Goal: Task Accomplishment & Management: Manage account settings

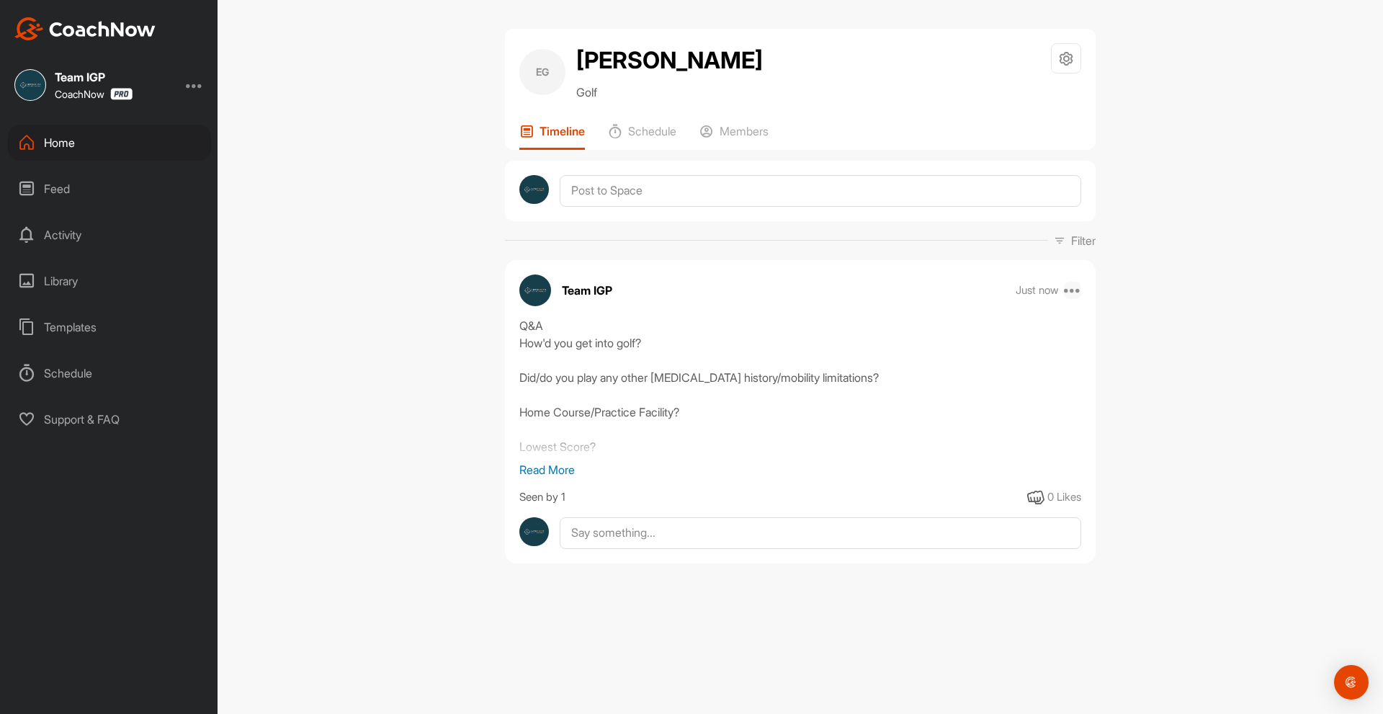
click at [1074, 290] on icon at bounding box center [1072, 290] width 17 height 17
click at [953, 422] on button "Edit" at bounding box center [984, 433] width 194 height 48
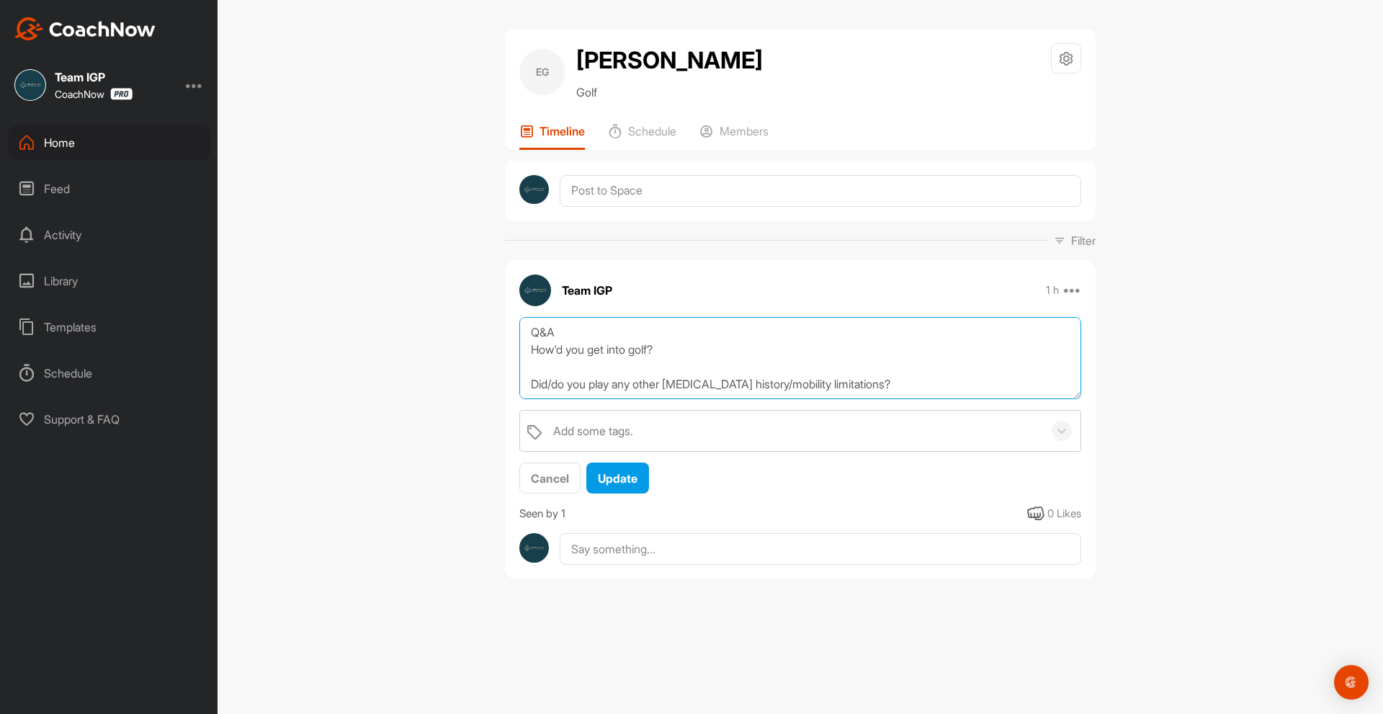
click at [790, 352] on textarea "Q&A How'd you get into golf? Did/do you play any other [MEDICAL_DATA] history/m…" at bounding box center [800, 358] width 562 height 83
click at [681, 367] on textarea "Q&A How'd you get into golf? Started golfing as a child. HTook a 15 year hiatus…" at bounding box center [800, 358] width 562 height 83
click at [699, 370] on textarea "Q&A How'd you get into golf? Started golfing as a child. He Took a 15 year hiat…" at bounding box center [800, 358] width 562 height 83
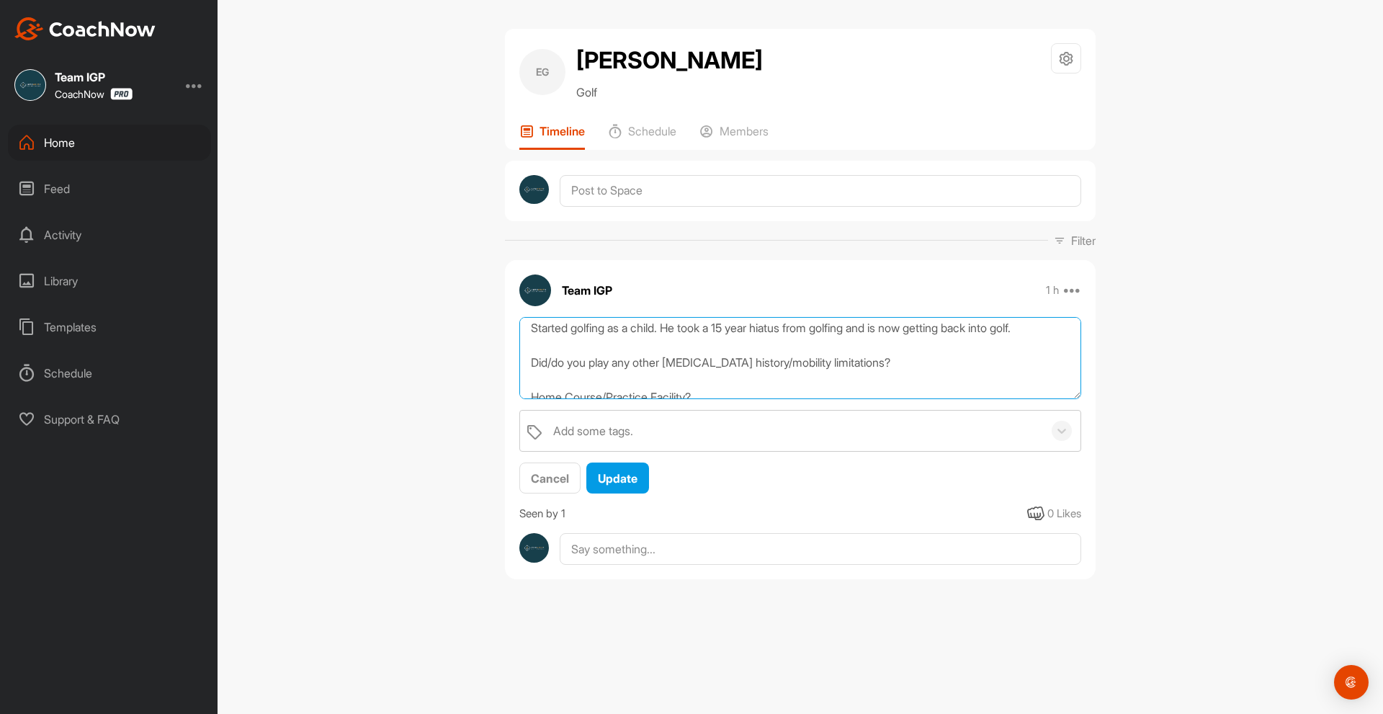
scroll to position [72, 0]
click at [733, 334] on textarea "Q&A How'd you get into golf? Started golfing as a child. He took a 15 year hiat…" at bounding box center [800, 358] width 562 height 83
click at [578, 332] on textarea "Q&A How'd you get into golf? Started golfing as a child. He took a 15 year hiat…" at bounding box center [800, 358] width 562 height 83
click at [733, 359] on textarea "Q&A How'd you get into golf? Started golfing as a child. He took a 15 year hiat…" at bounding box center [800, 358] width 562 height 83
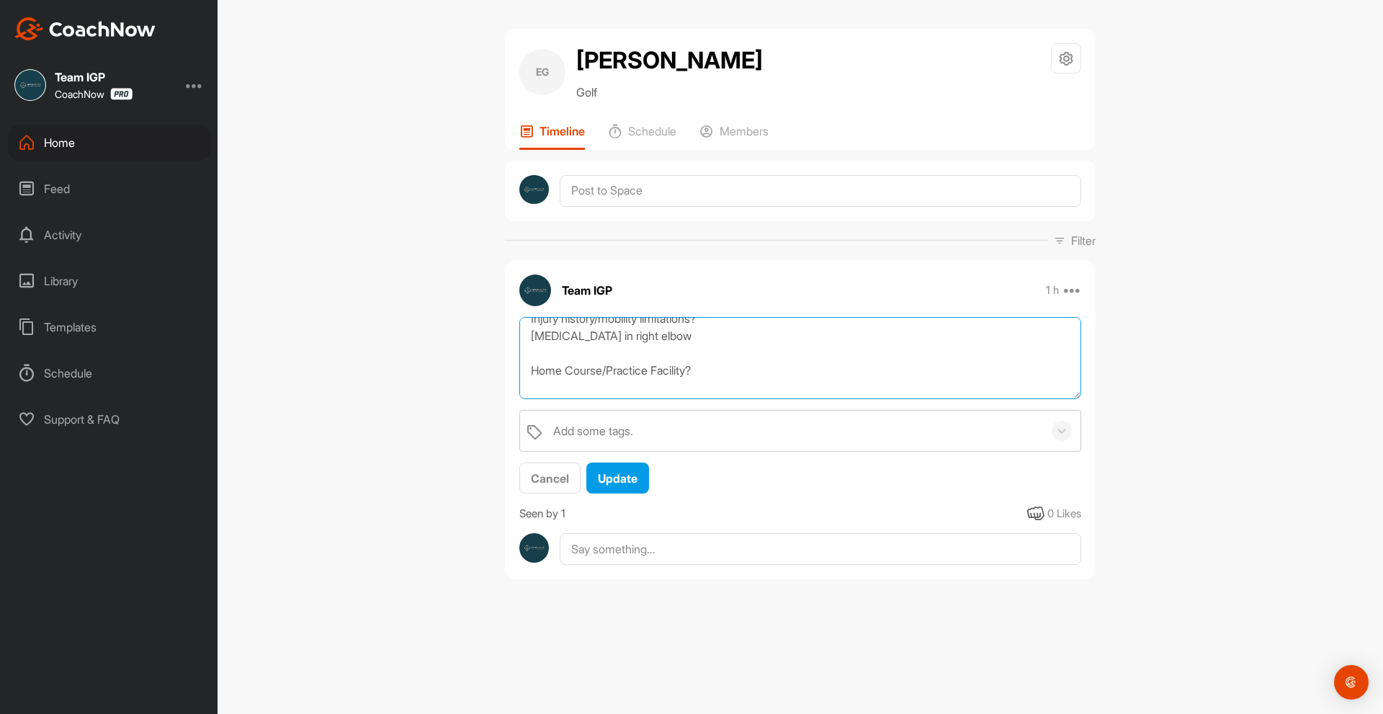
scroll to position [146, 0]
click at [742, 365] on textarea "Q&A How'd you get into golf? Started golfing as a child. He took a 15 year hiat…" at bounding box center [800, 358] width 562 height 83
click at [712, 349] on textarea "Q&A How'd you get into golf? Started golfing as a child. He took a 15 year hiat…" at bounding box center [800, 358] width 562 height 83
click at [731, 346] on textarea "Q&A How'd you get into golf? Started golfing as a child. He took a 15 year hiat…" at bounding box center [800, 358] width 562 height 83
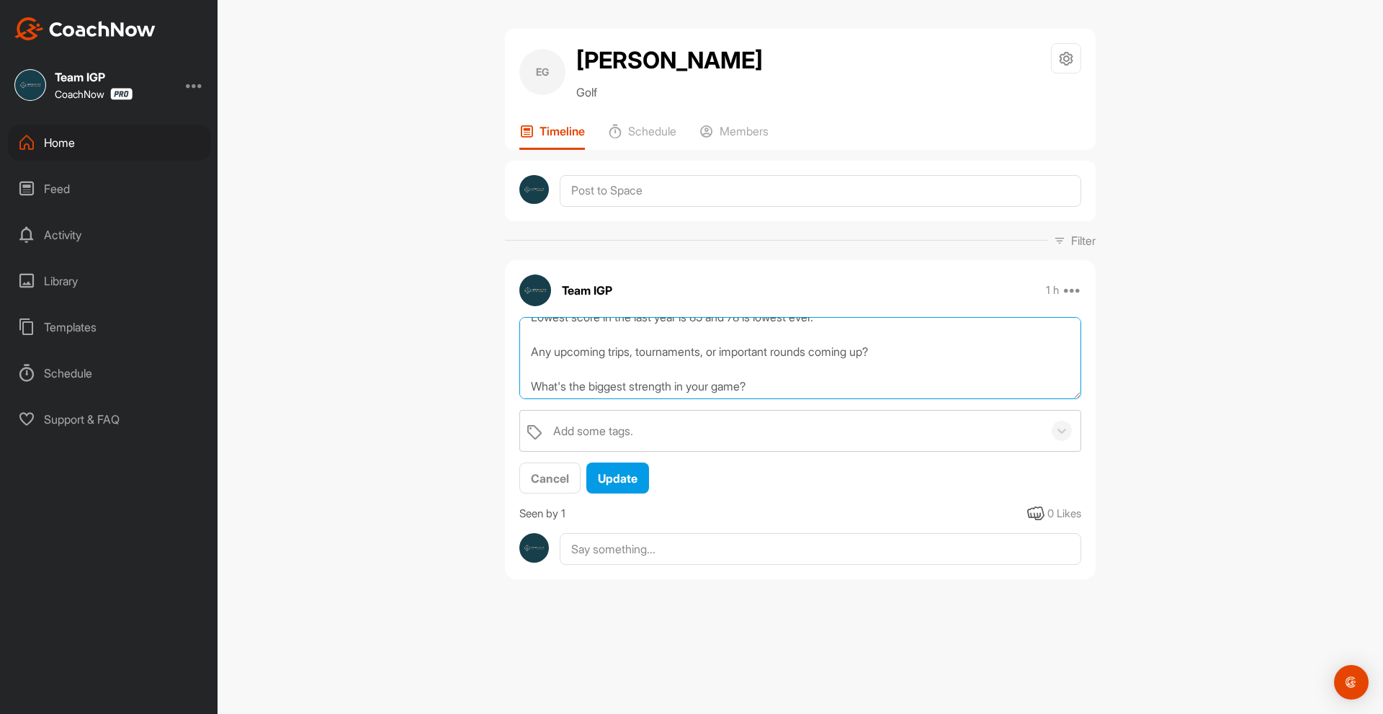
scroll to position [236, 0]
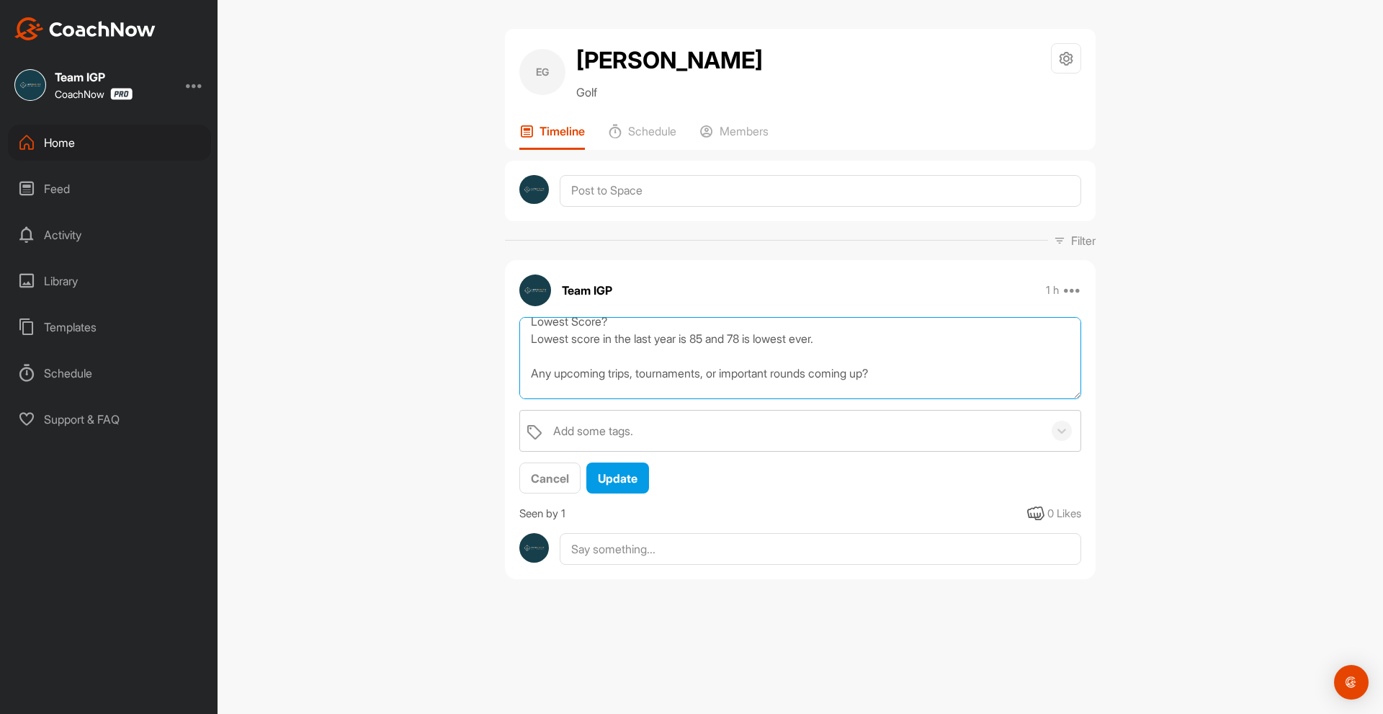
click at [897, 372] on textarea "Q&A How'd you get into golf? Started golfing as a child. He took a 15 year hiat…" at bounding box center [800, 358] width 562 height 83
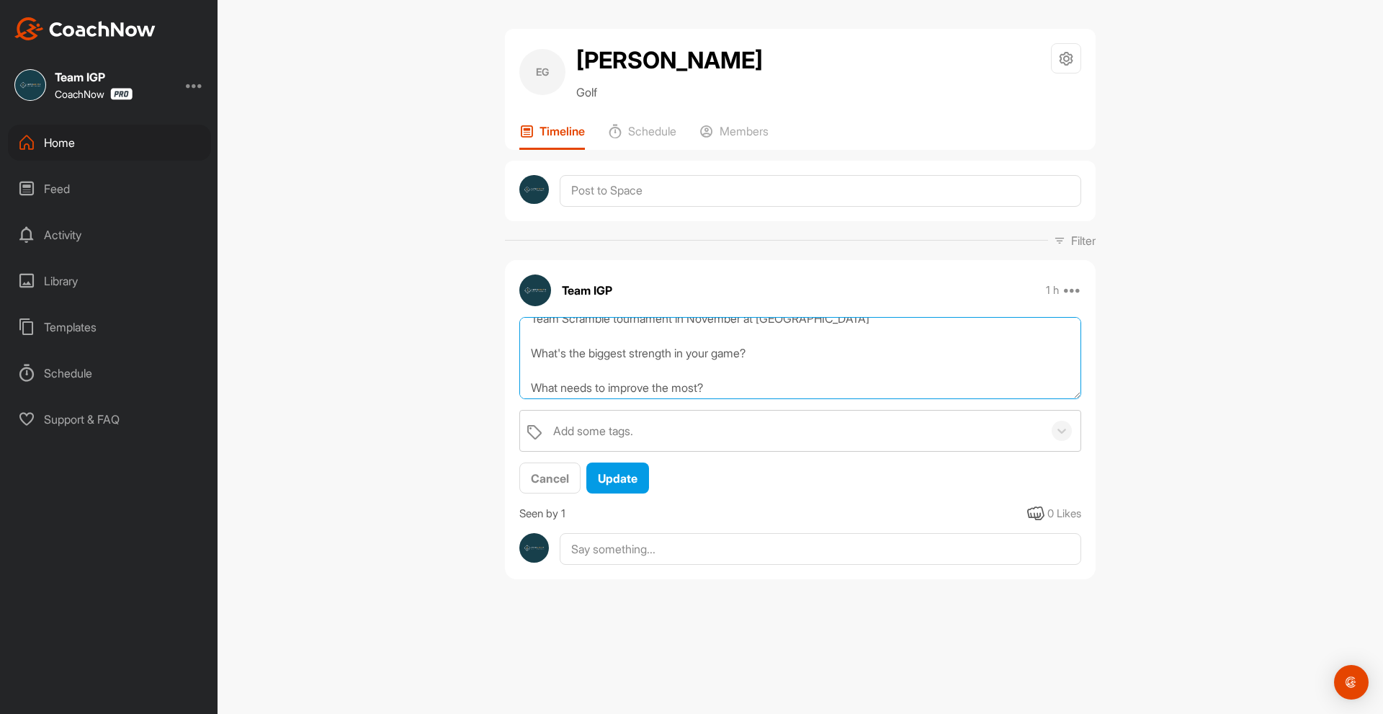
click at [862, 355] on textarea "Q&A How'd you get into golf? Started golfing as a child. He took a 15 year hiat…" at bounding box center [800, 358] width 562 height 83
click at [860, 336] on textarea "Q&A How'd you get into golf? Started golfing as a child. He took a 15 year hiat…" at bounding box center [800, 358] width 562 height 83
click at [854, 330] on textarea "Q&A How'd you get into golf? Started golfing as a child. He took a 15 year hiat…" at bounding box center [800, 358] width 562 height 83
click at [769, 321] on textarea "Q&A How'd you get into golf? Started golfing as a child. He took a 15 year hiat…" at bounding box center [800, 358] width 562 height 83
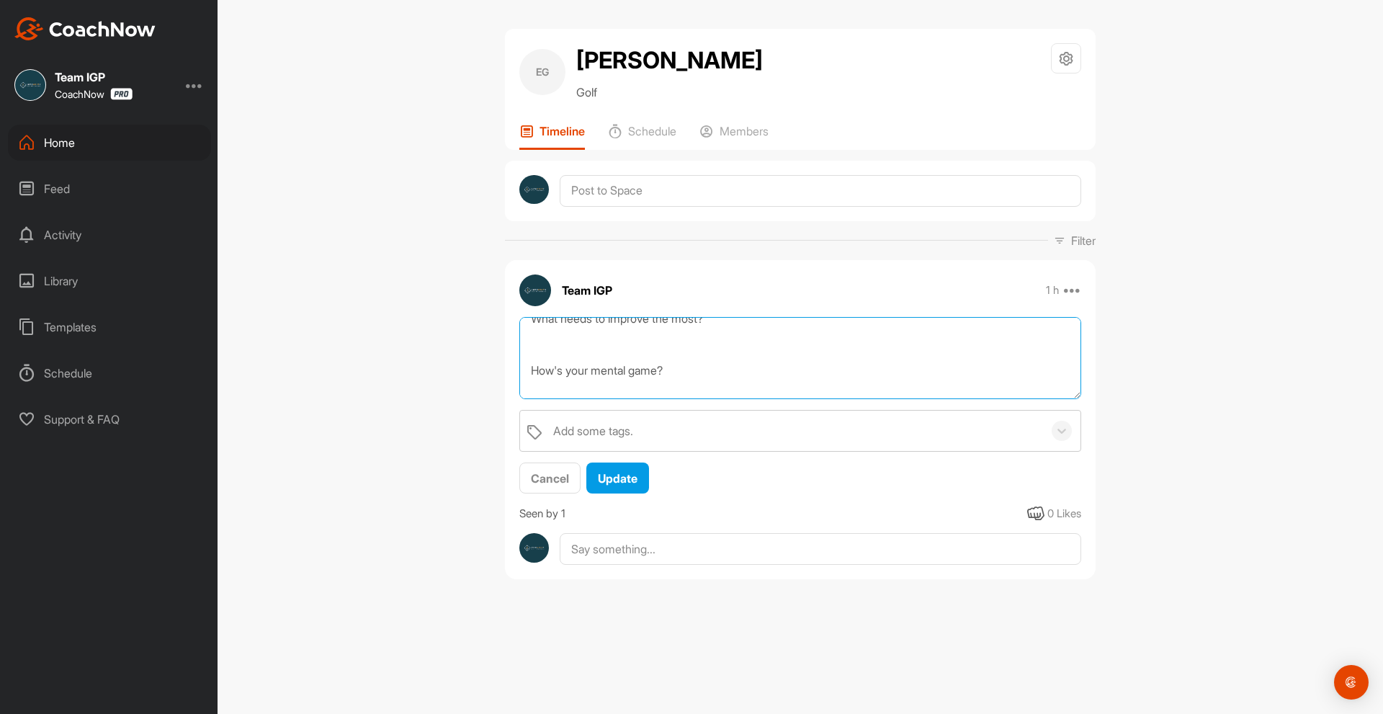
scroll to position [405, 0]
click at [719, 359] on textarea "Q&A How'd you get into golf? Started golfing as a child. He took a 15 year hiat…" at bounding box center [800, 358] width 562 height 83
click at [855, 344] on textarea "Q&A How'd you get into golf? Started golfing as a child. He took a 15 year hiat…" at bounding box center [800, 358] width 562 height 83
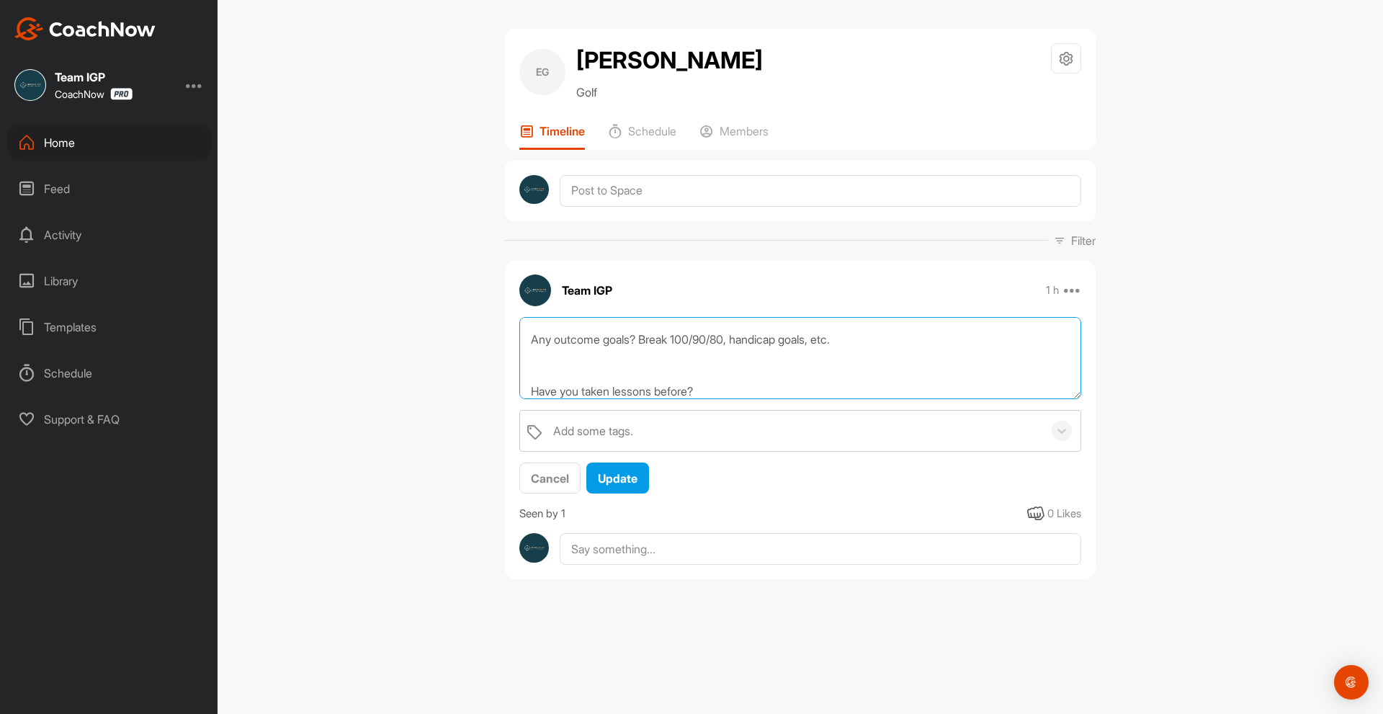
scroll to position [494, 0]
click at [816, 363] on textarea "Q&A How'd you get into golf? Started golfing as a child. He took a 15 year hiat…" at bounding box center [800, 358] width 562 height 83
click at [802, 377] on textarea "Q&A How'd you get into golf? Started golfing as a child. He took a 15 year hiat…" at bounding box center [800, 358] width 562 height 83
click at [798, 354] on textarea "Q&A How'd you get into golf? Started golfing as a child. He took a 15 year hiat…" at bounding box center [800, 358] width 562 height 83
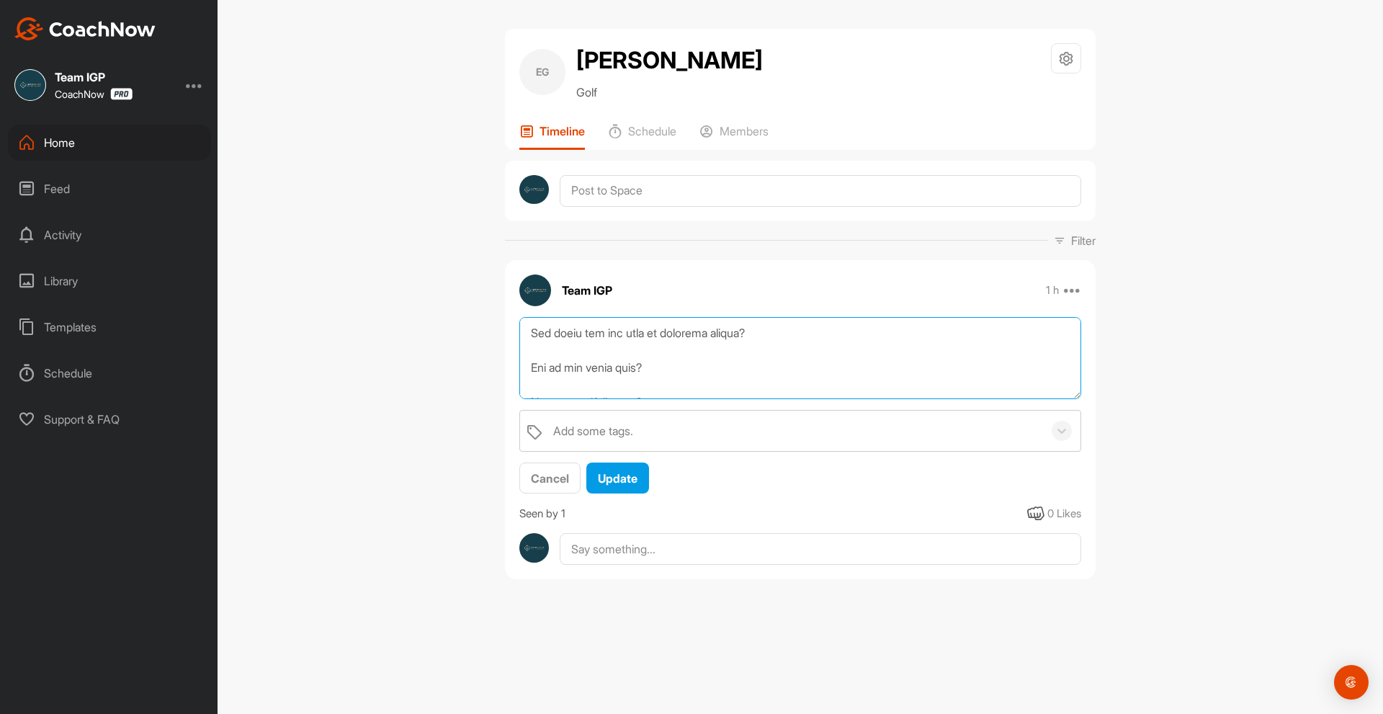
scroll to position [652, 0]
click at [858, 326] on textarea at bounding box center [800, 358] width 562 height 83
click at [755, 359] on textarea at bounding box center [800, 358] width 562 height 83
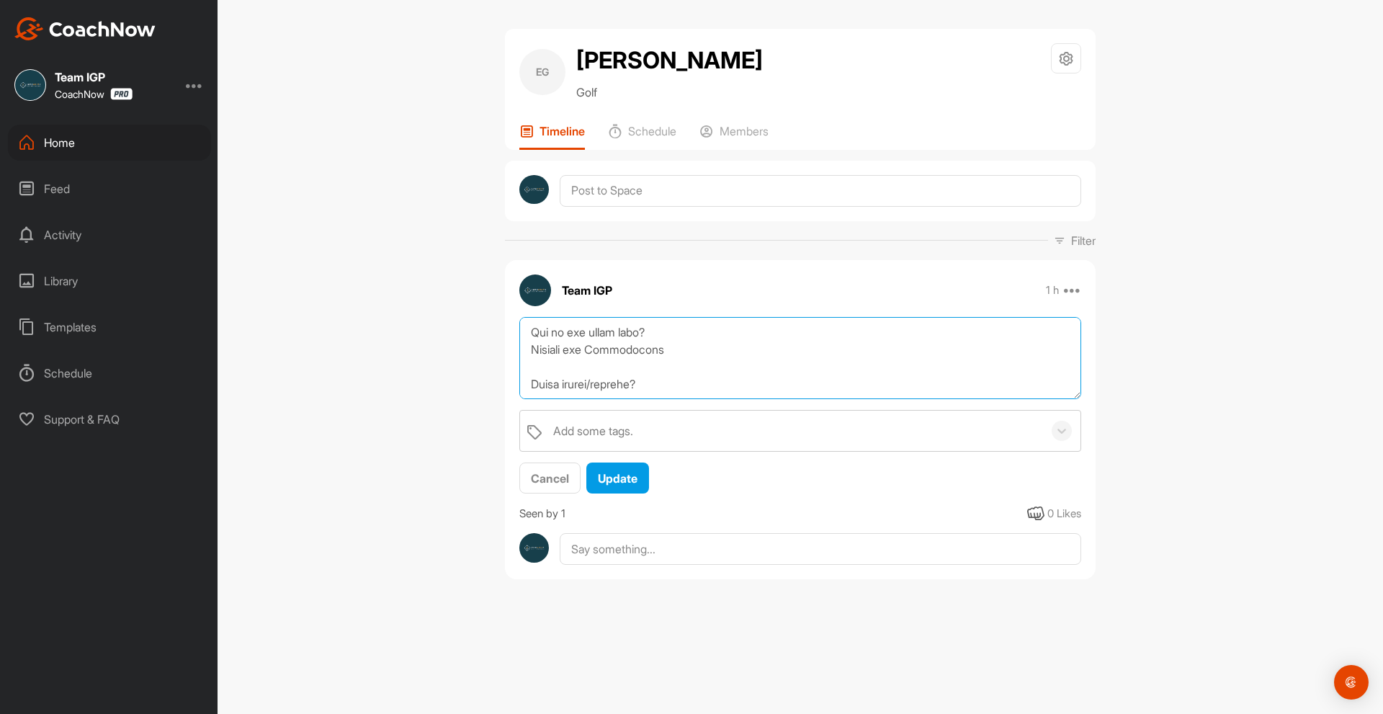
click at [739, 387] on textarea at bounding box center [800, 358] width 562 height 83
type textarea "Q&A How'd you get into golf? Started golfing as a child. He took a 15 year hiat…"
click at [640, 473] on button "Update" at bounding box center [617, 477] width 63 height 31
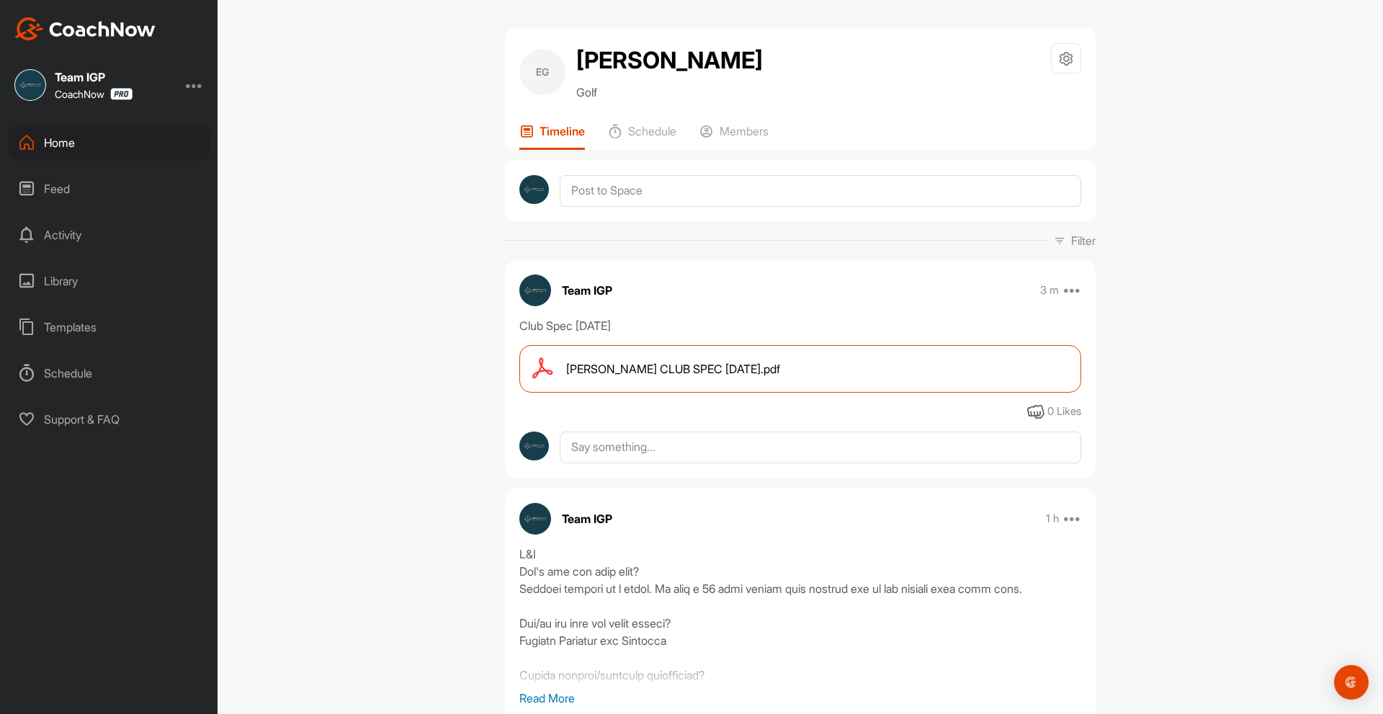
click at [652, 364] on span "[PERSON_NAME] CLUB SPEC [DATE].pdf" at bounding box center [673, 368] width 214 height 17
